Goal: Transaction & Acquisition: Purchase product/service

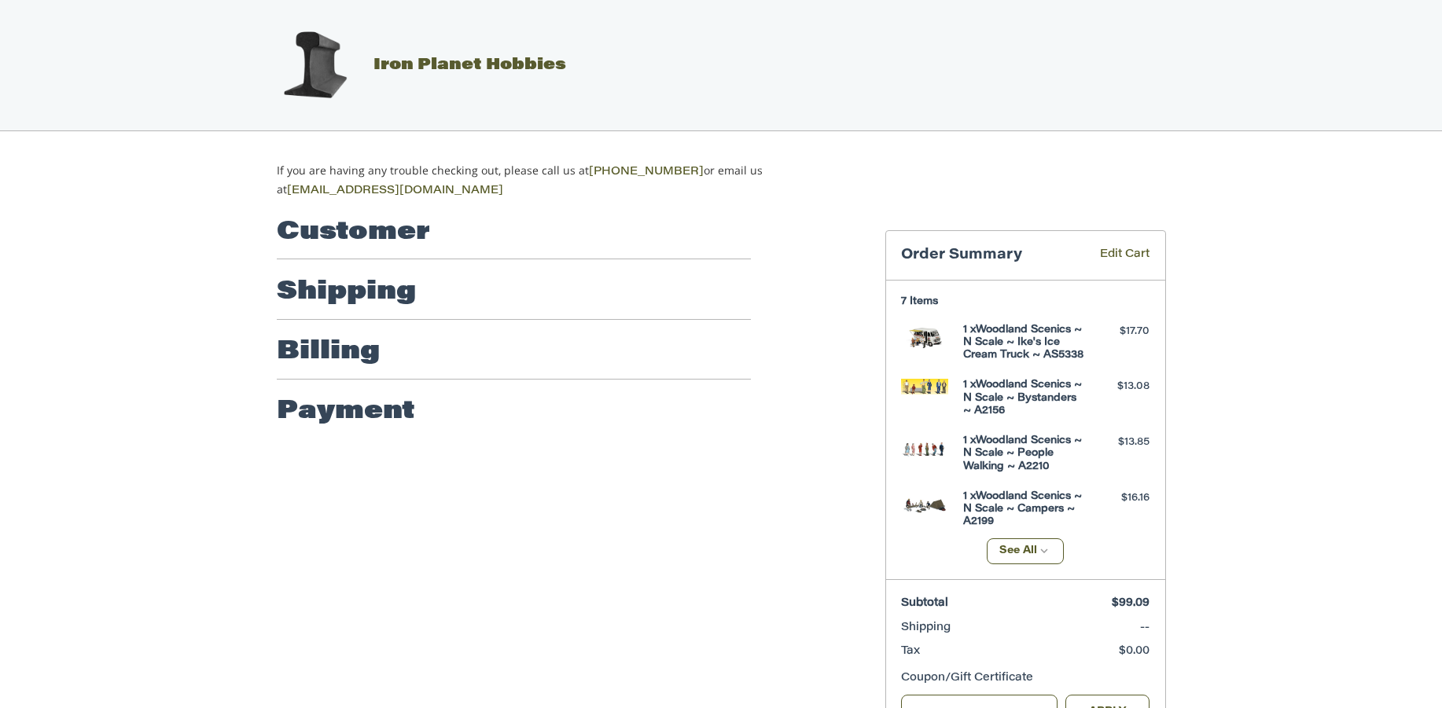
scroll to position [57, 0]
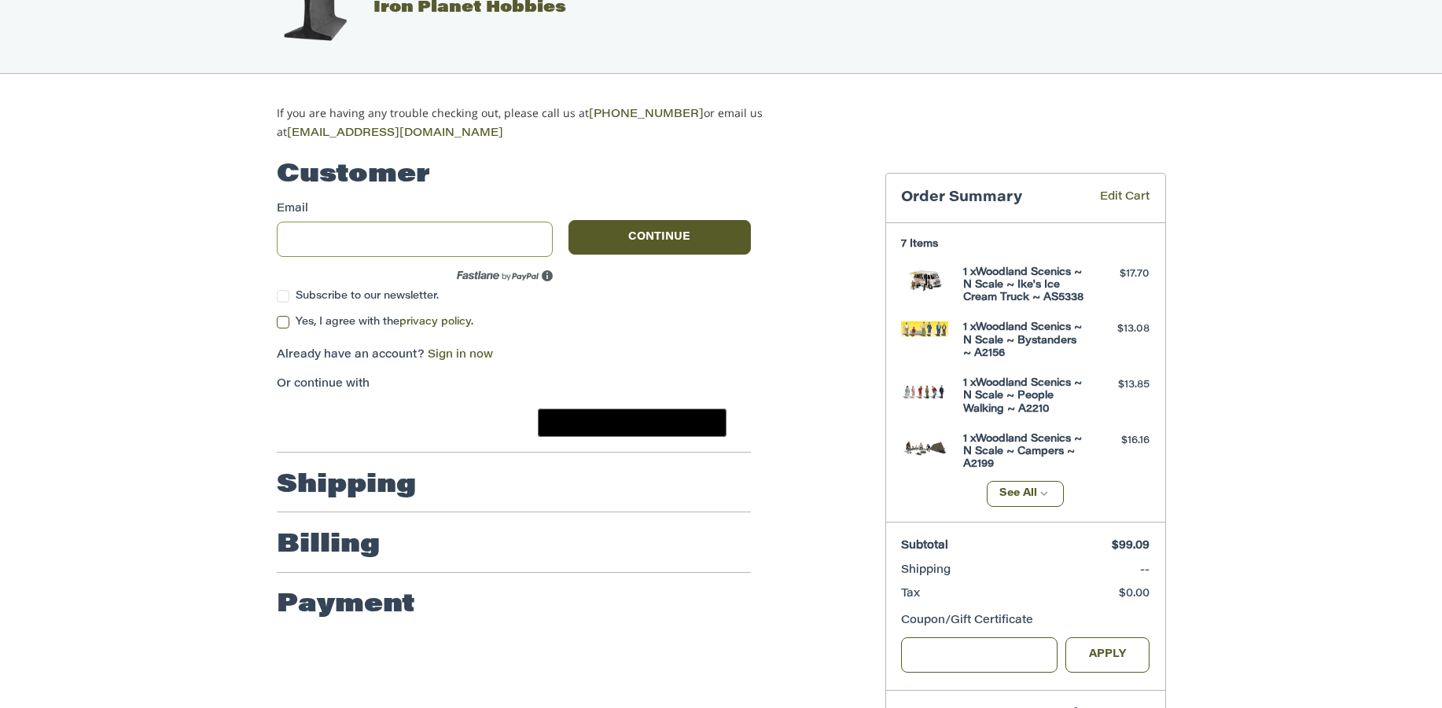
click at [392, 237] on input "Email" at bounding box center [415, 239] width 277 height 35
type input "**********"
click at [281, 320] on label "Yes, I agree with the privacy policy ." at bounding box center [514, 322] width 474 height 13
click at [628, 235] on button "Continue" at bounding box center [659, 237] width 182 height 35
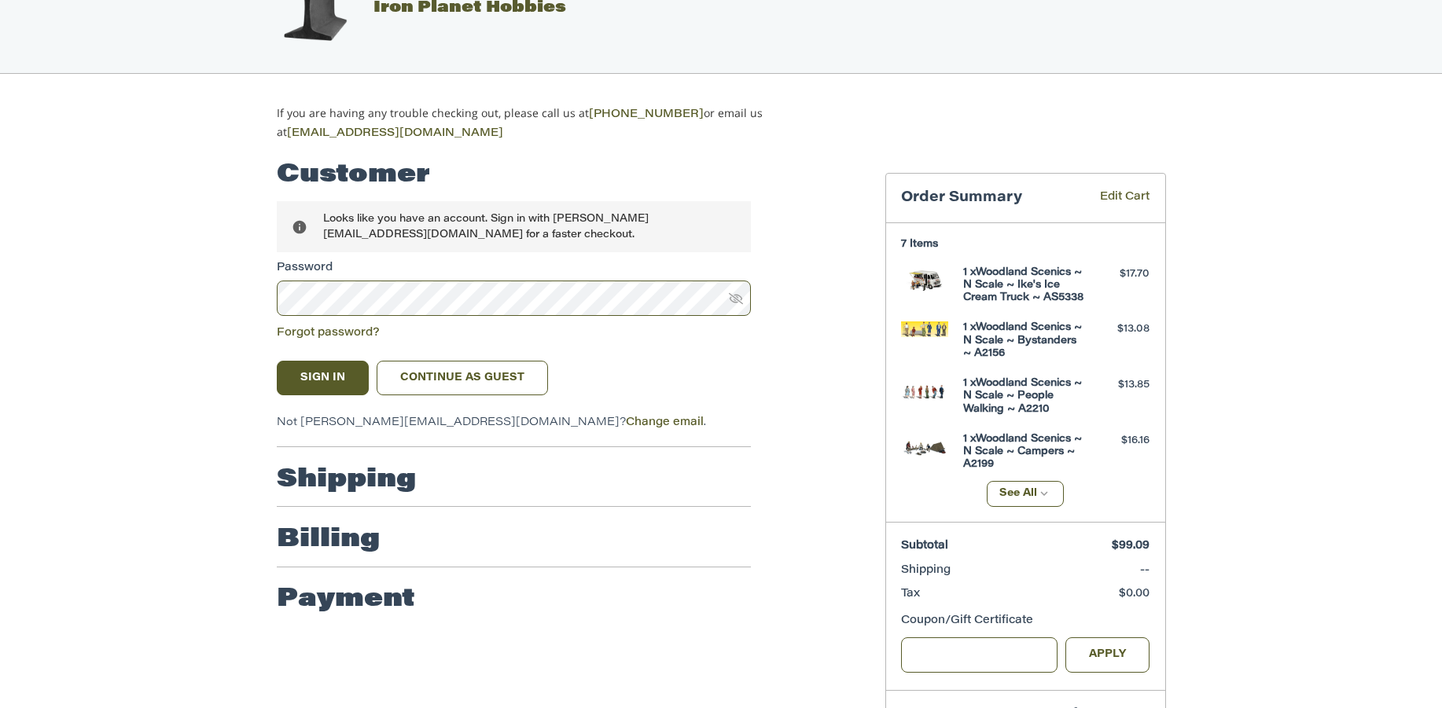
click at [612, 366] on div "Sign In Continue as guest" at bounding box center [514, 378] width 474 height 35
click at [469, 373] on link "Continue as guest" at bounding box center [463, 378] width 172 height 35
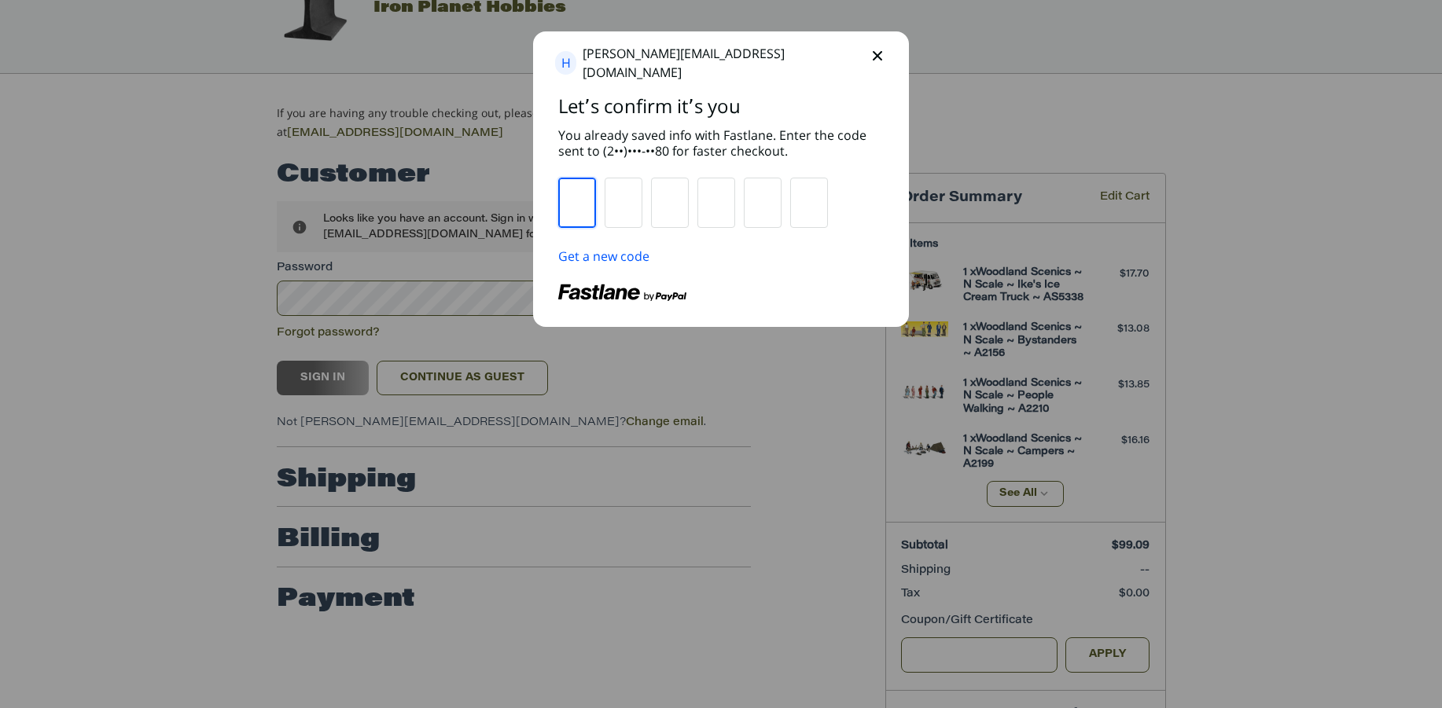
type input "*"
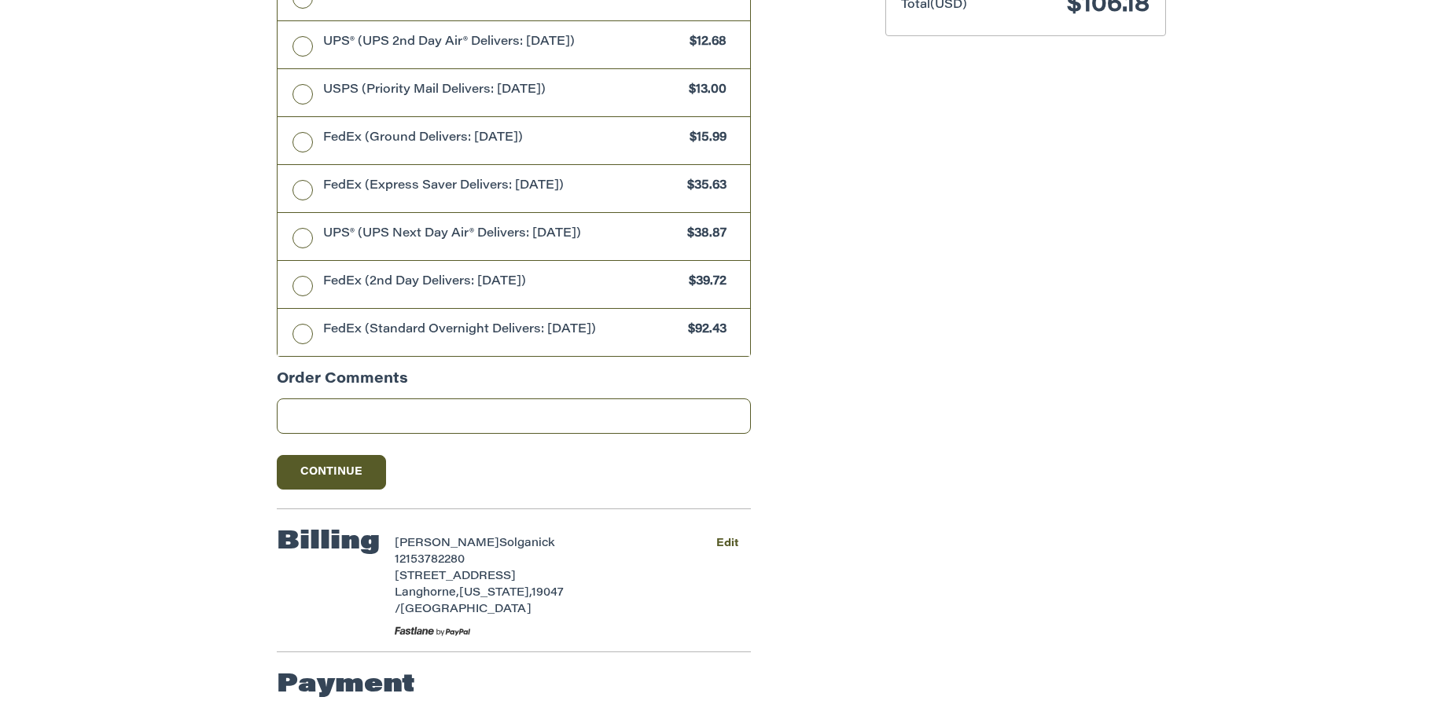
scroll to position [771, 0]
click at [728, 539] on button "Edit" at bounding box center [727, 544] width 46 height 23
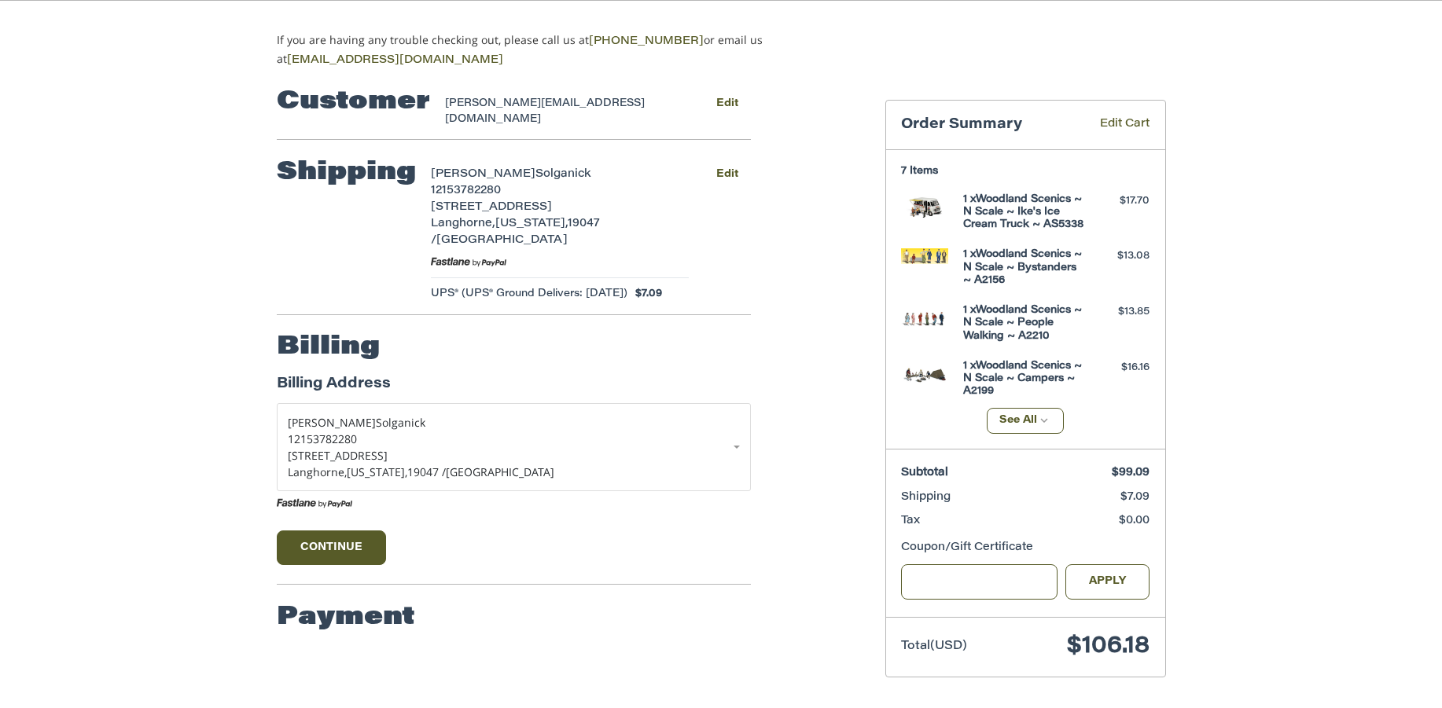
click at [380, 604] on h2 "Payment" at bounding box center [346, 617] width 138 height 31
click at [345, 532] on button "Continue" at bounding box center [332, 548] width 110 height 35
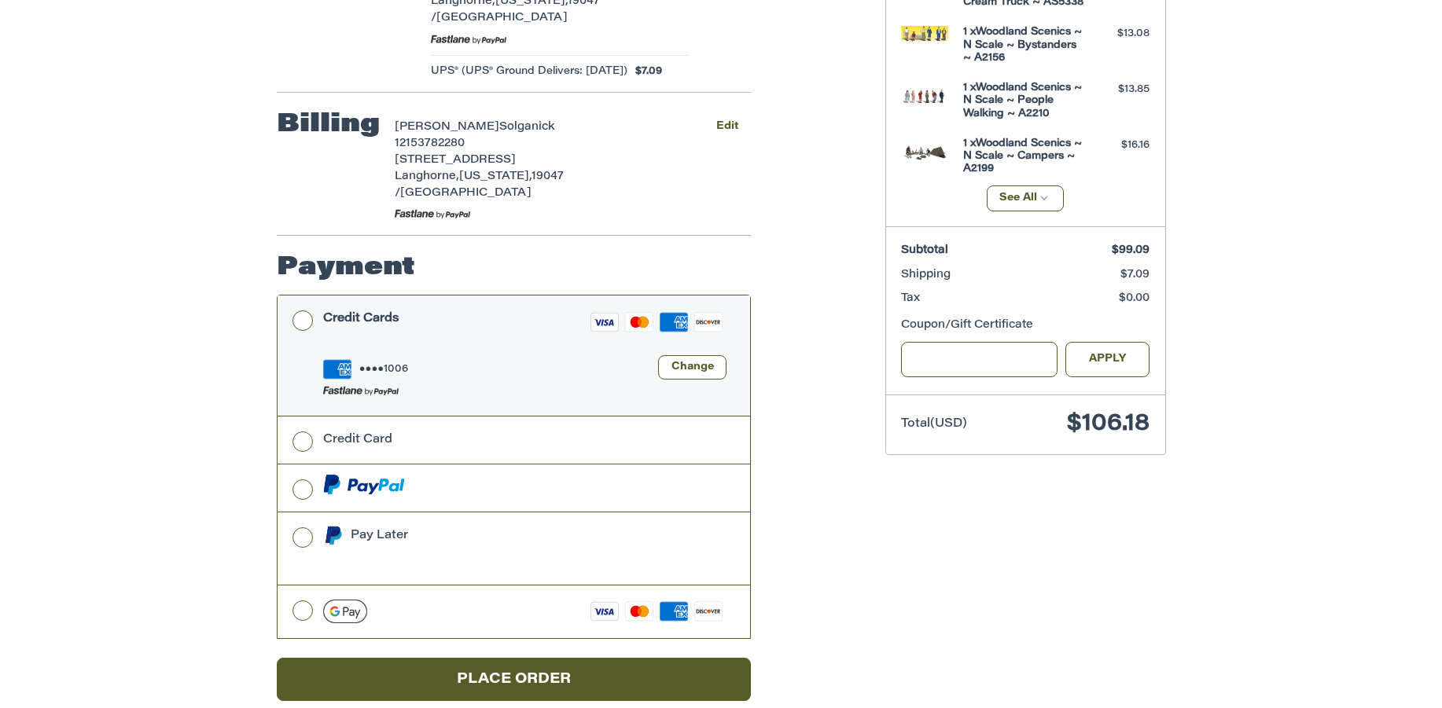
scroll to position [352, 0]
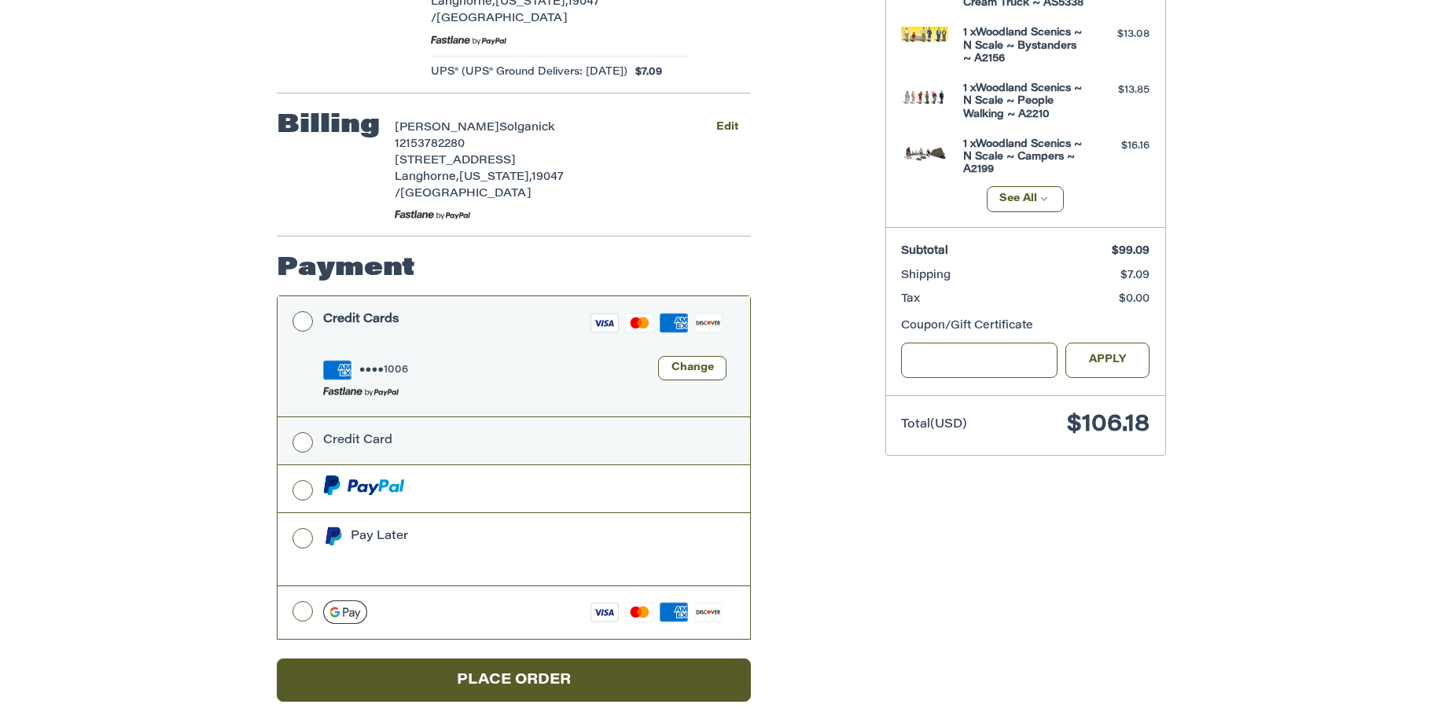
click at [302, 417] on label "Credit Card" at bounding box center [514, 440] width 472 height 47
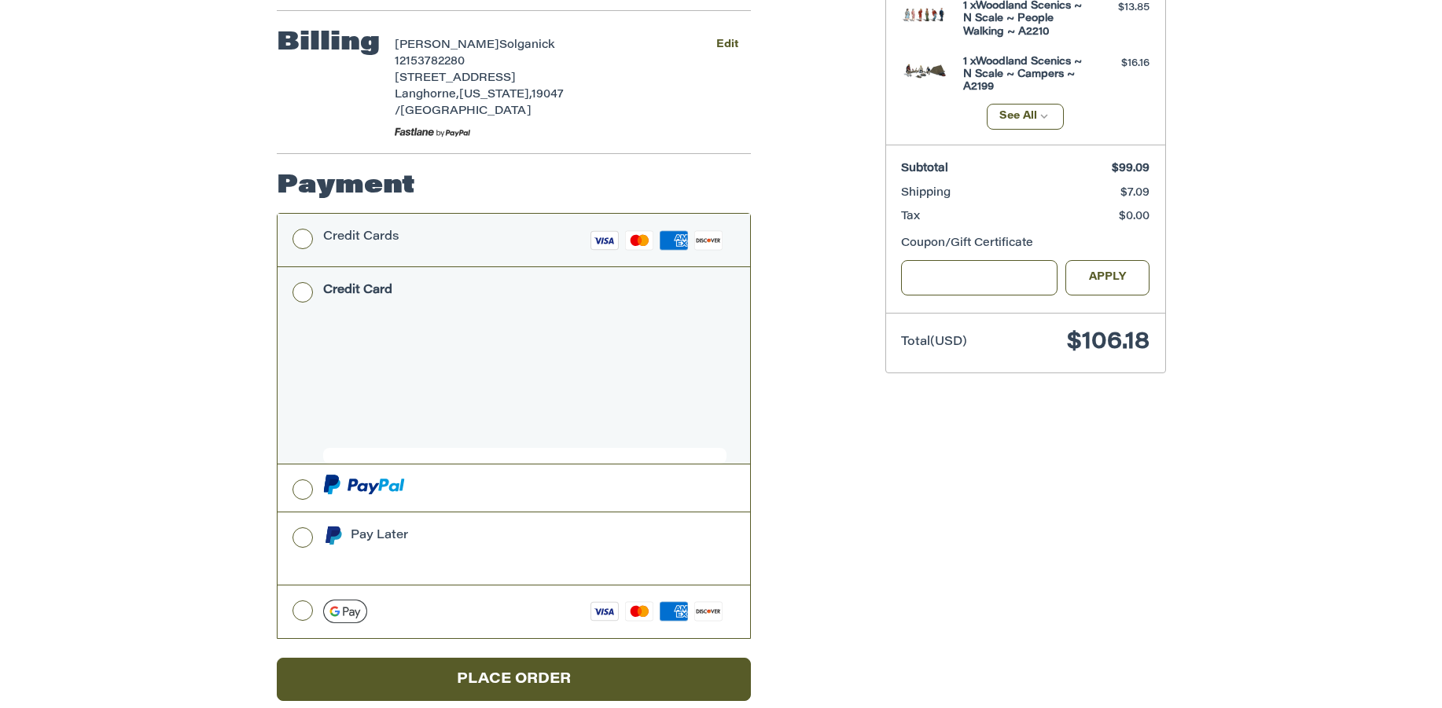
scroll to position [434, 0]
click at [680, 235] on icon at bounding box center [680, 241] width 13 height 12
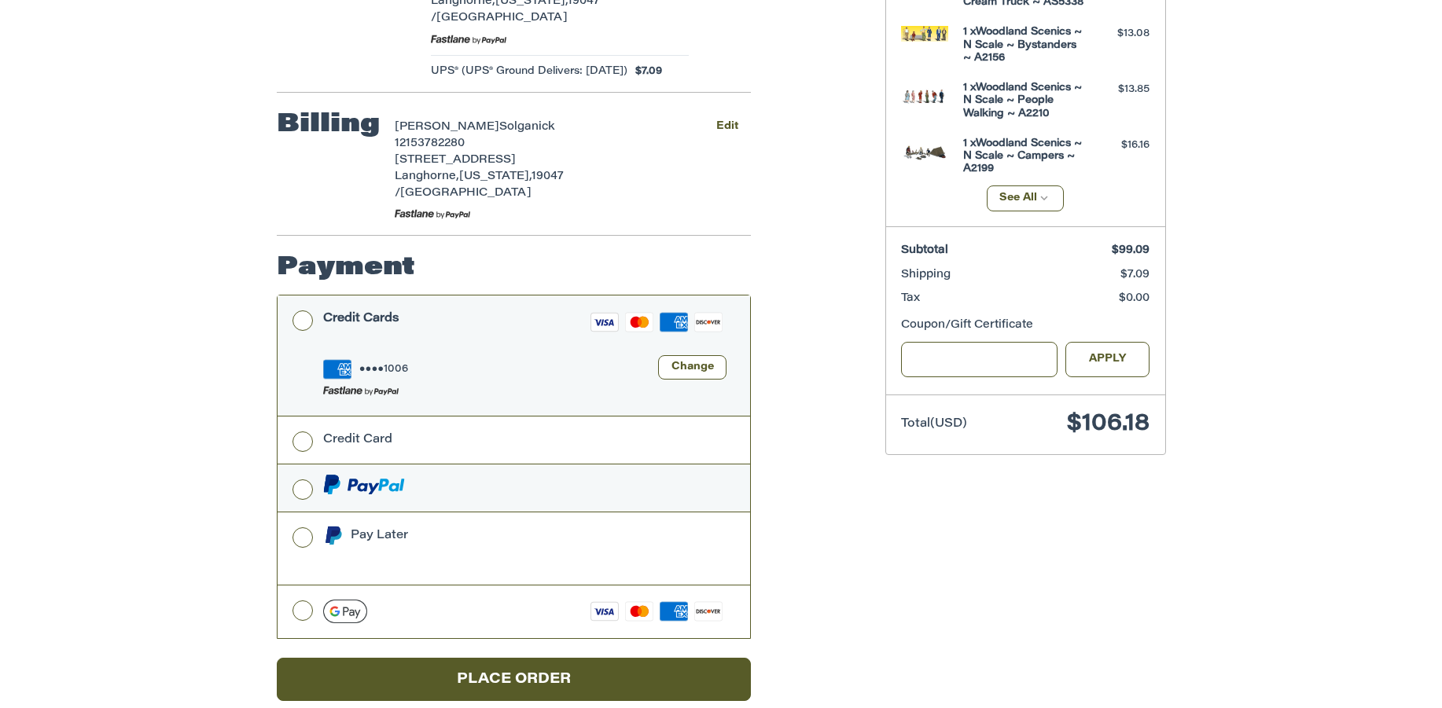
scroll to position [352, 0]
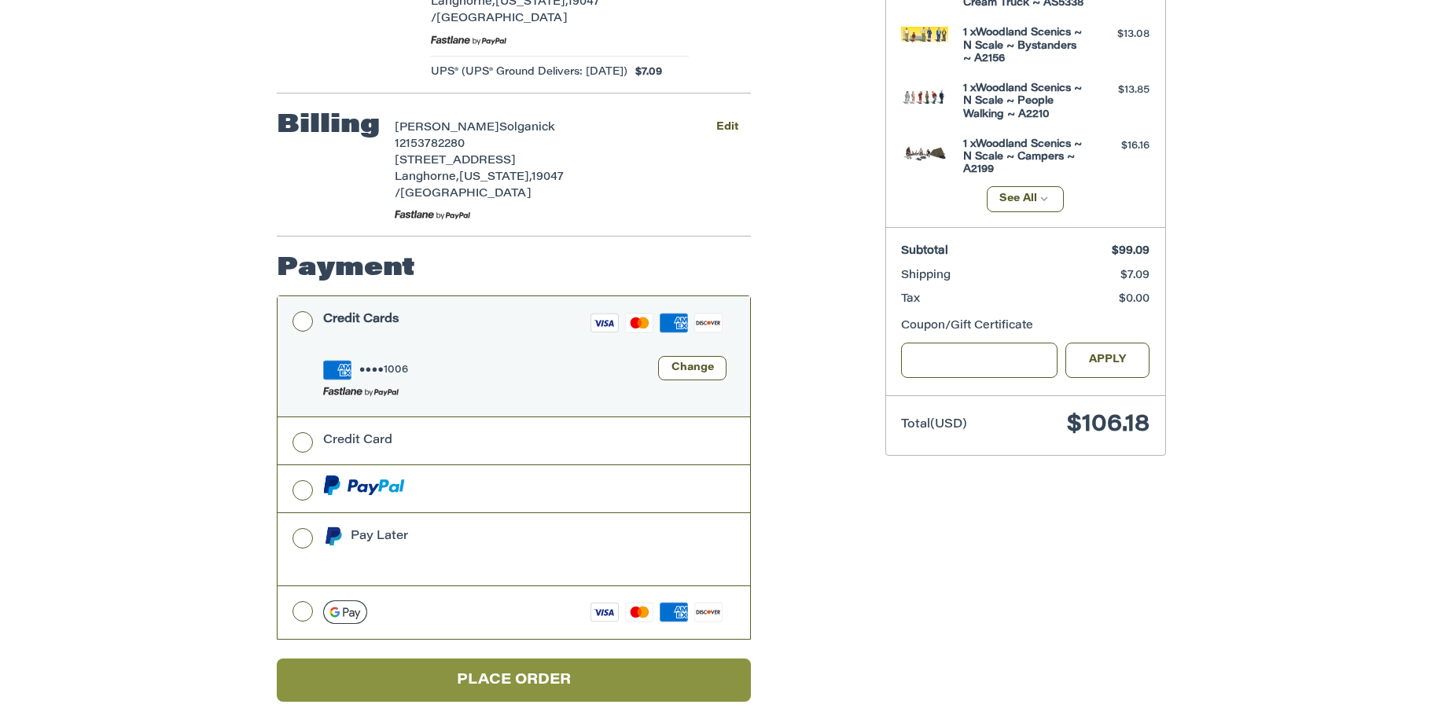
click at [517, 659] on button "Place Order" at bounding box center [514, 680] width 474 height 43
